Goal: Check status

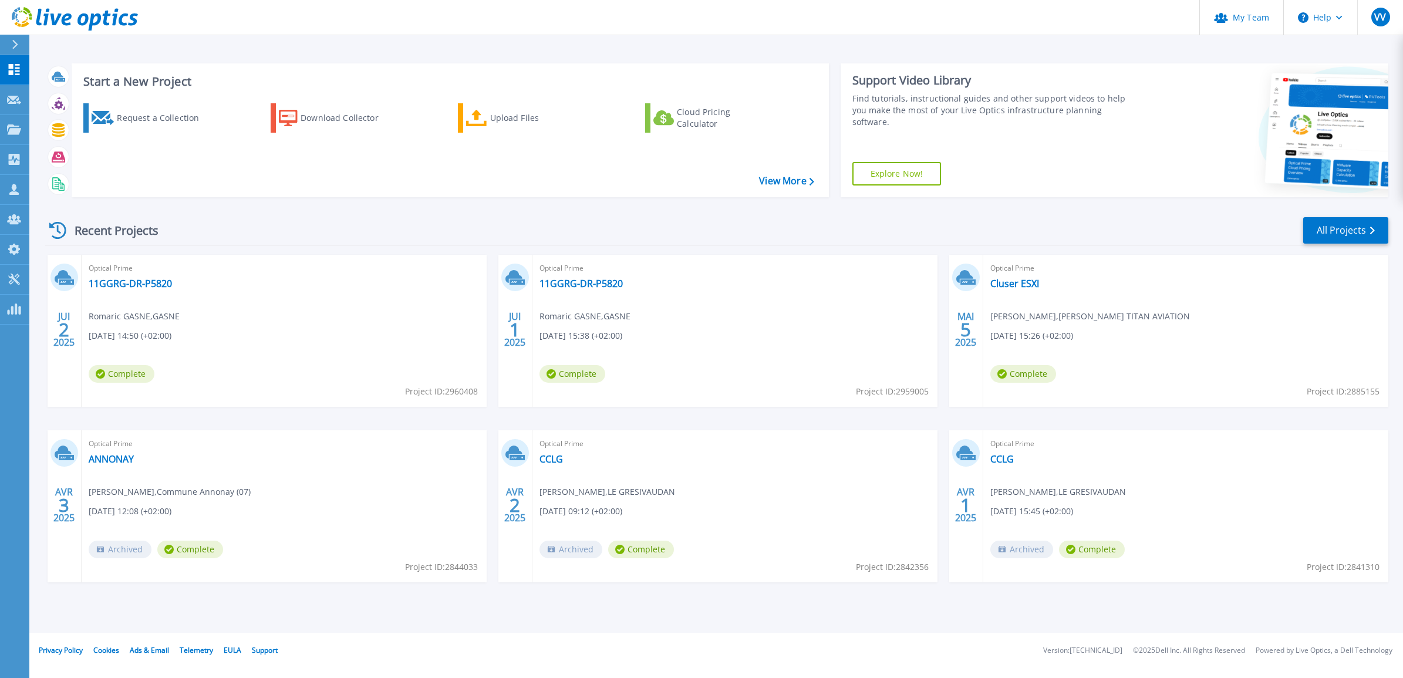
click at [982, 49] on div "Start a New Project Request a Collection Download Collector Upload Files Cloud …" at bounding box center [716, 316] width 1374 height 633
click at [984, 52] on div "Start a New Project Request a Collection Download Collector Upload Files Cloud …" at bounding box center [716, 316] width 1374 height 633
click at [439, 50] on div "Start a New Project Request a Collection Download Collector Upload Files Cloud …" at bounding box center [716, 316] width 1374 height 633
click at [1343, 225] on link "All Projects" at bounding box center [1346, 230] width 85 height 26
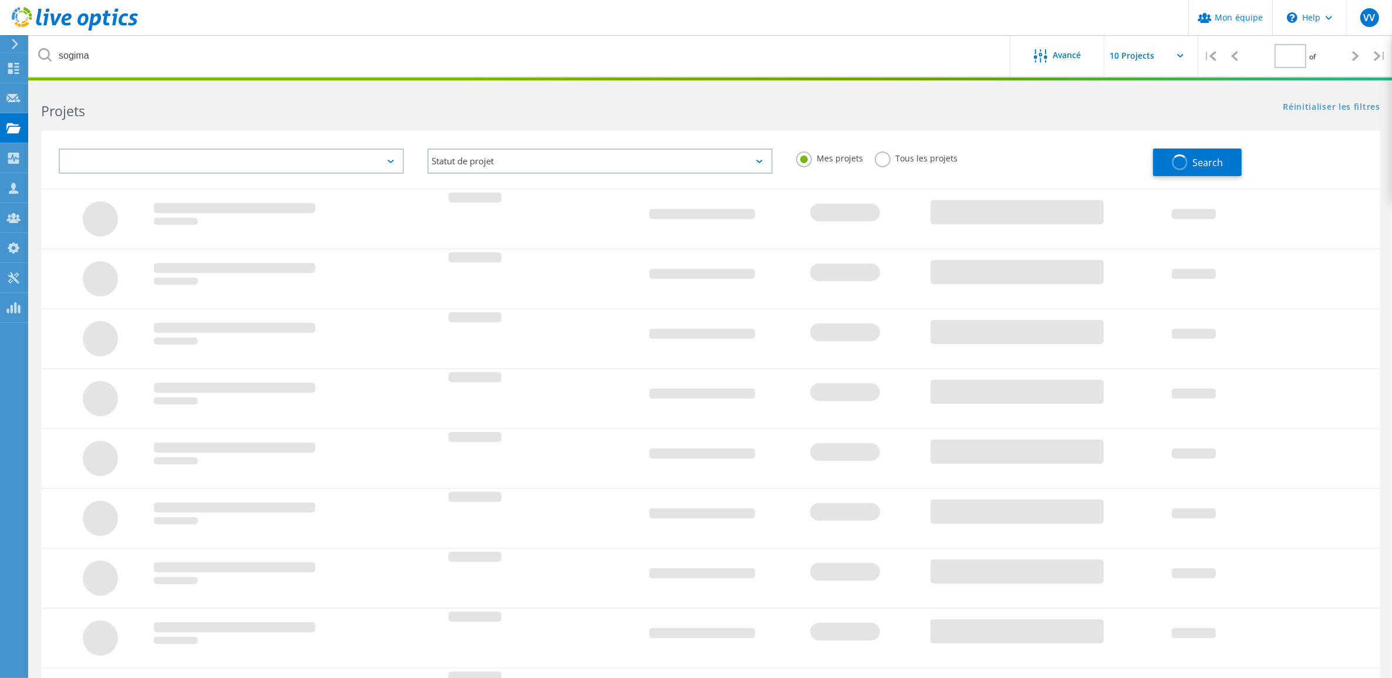
type input "1"
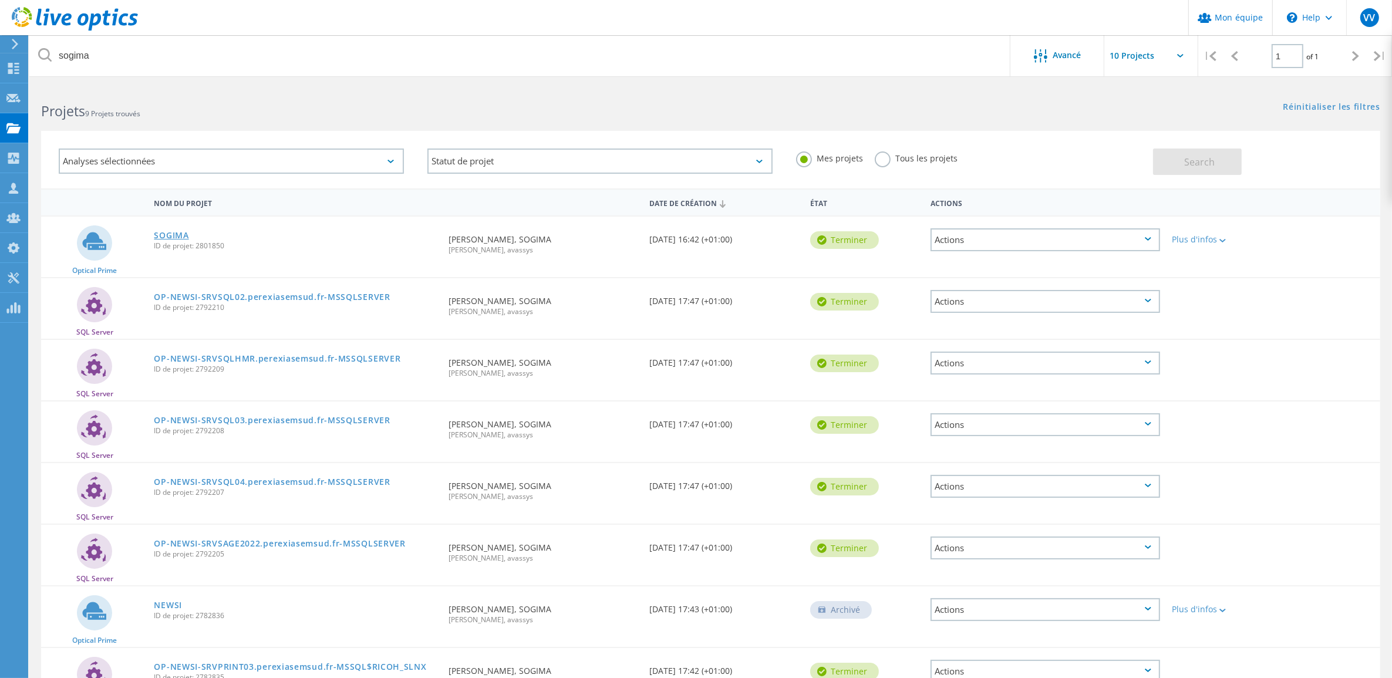
click at [169, 235] on link "SOGIMA" at bounding box center [171, 235] width 35 height 8
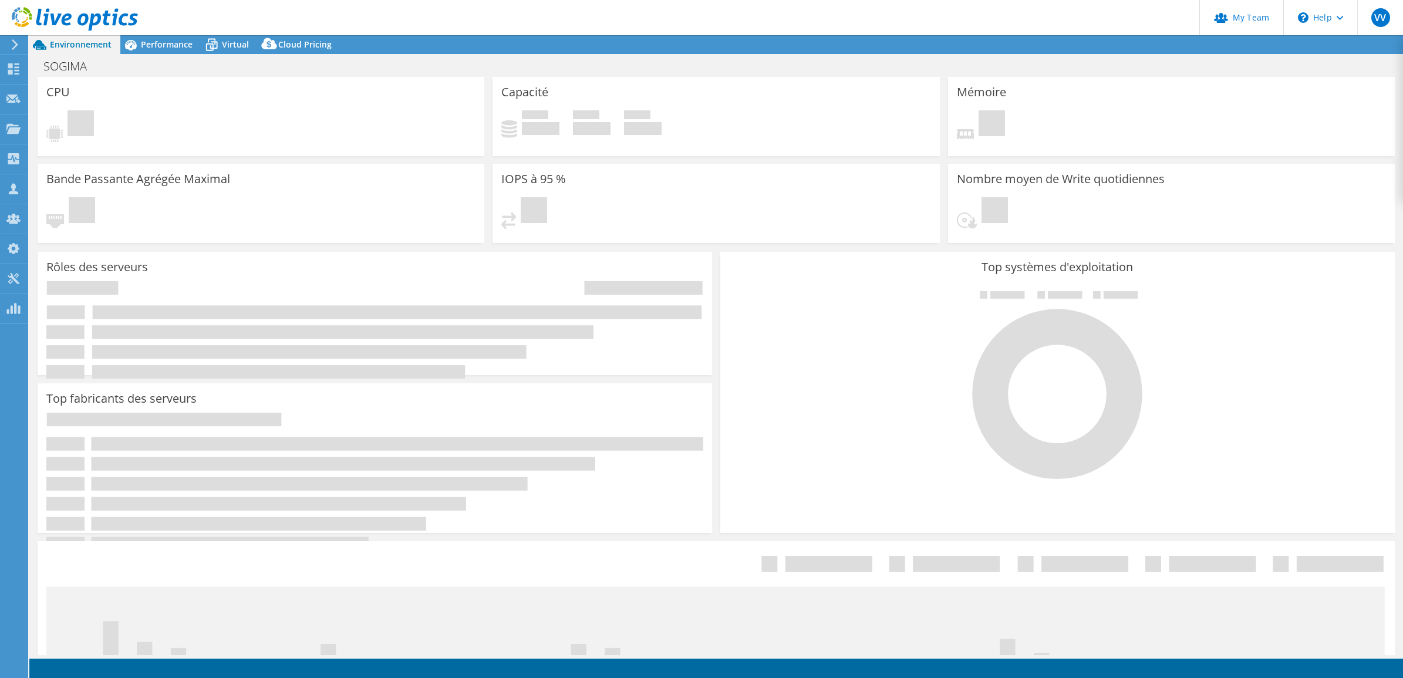
select select "USD"
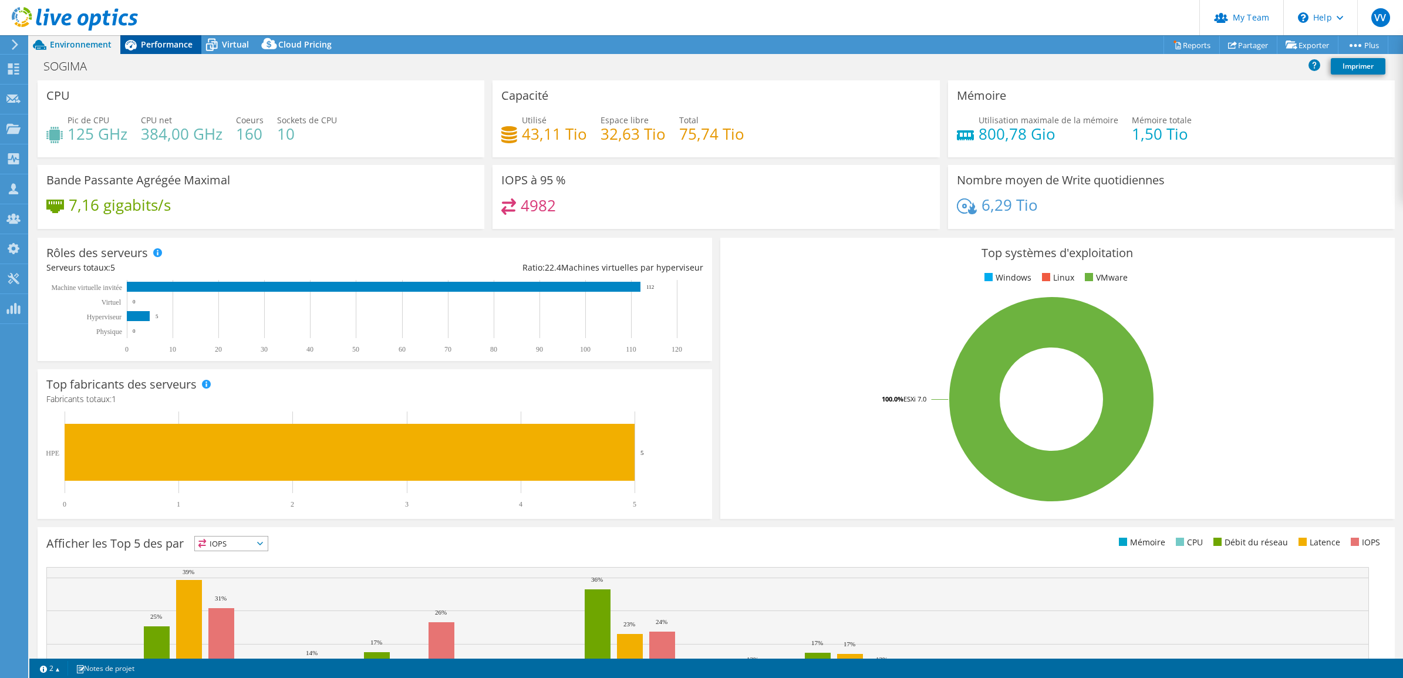
click at [157, 42] on span "Performance" at bounding box center [167, 44] width 52 height 11
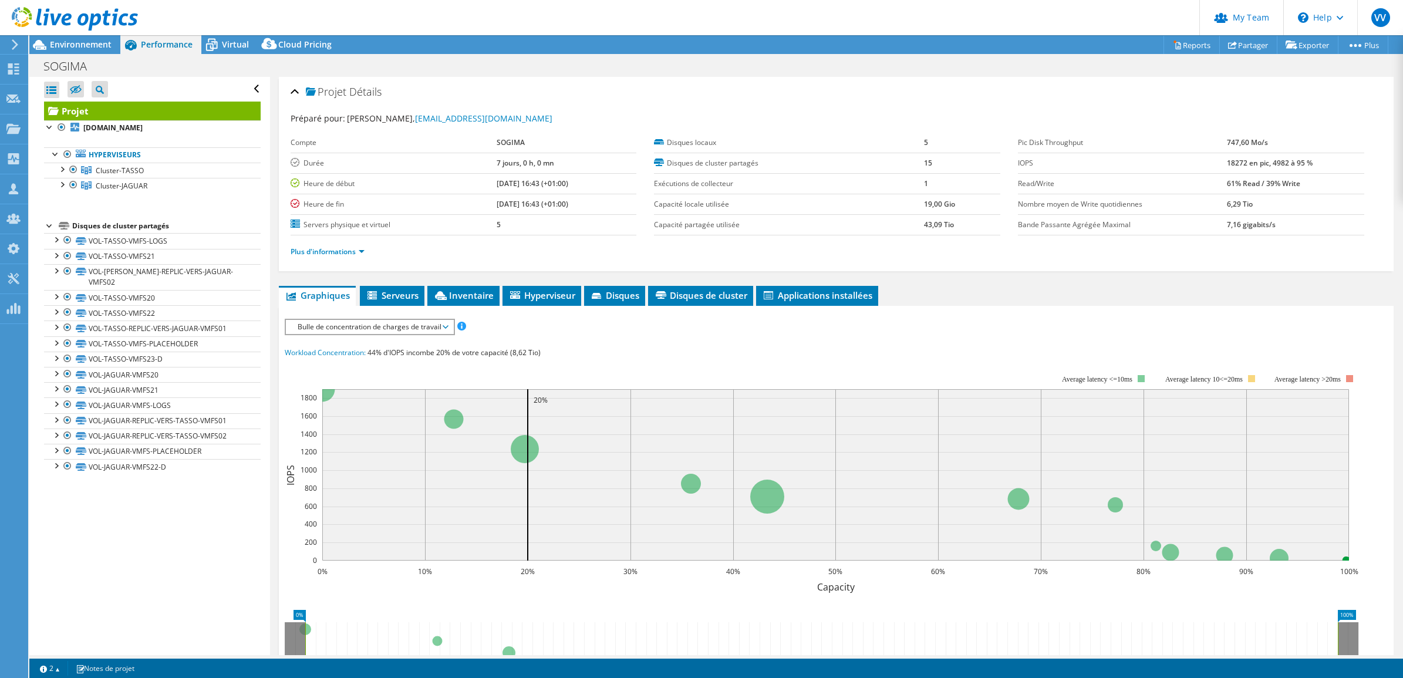
drag, startPoint x: 1213, startPoint y: 183, endPoint x: 1307, endPoint y: 186, distance: 94.0
click at [1307, 186] on tr "Read/Write 61% Read / 39% Write" at bounding box center [1191, 183] width 346 height 21
